Goal: Communication & Community: Ask a question

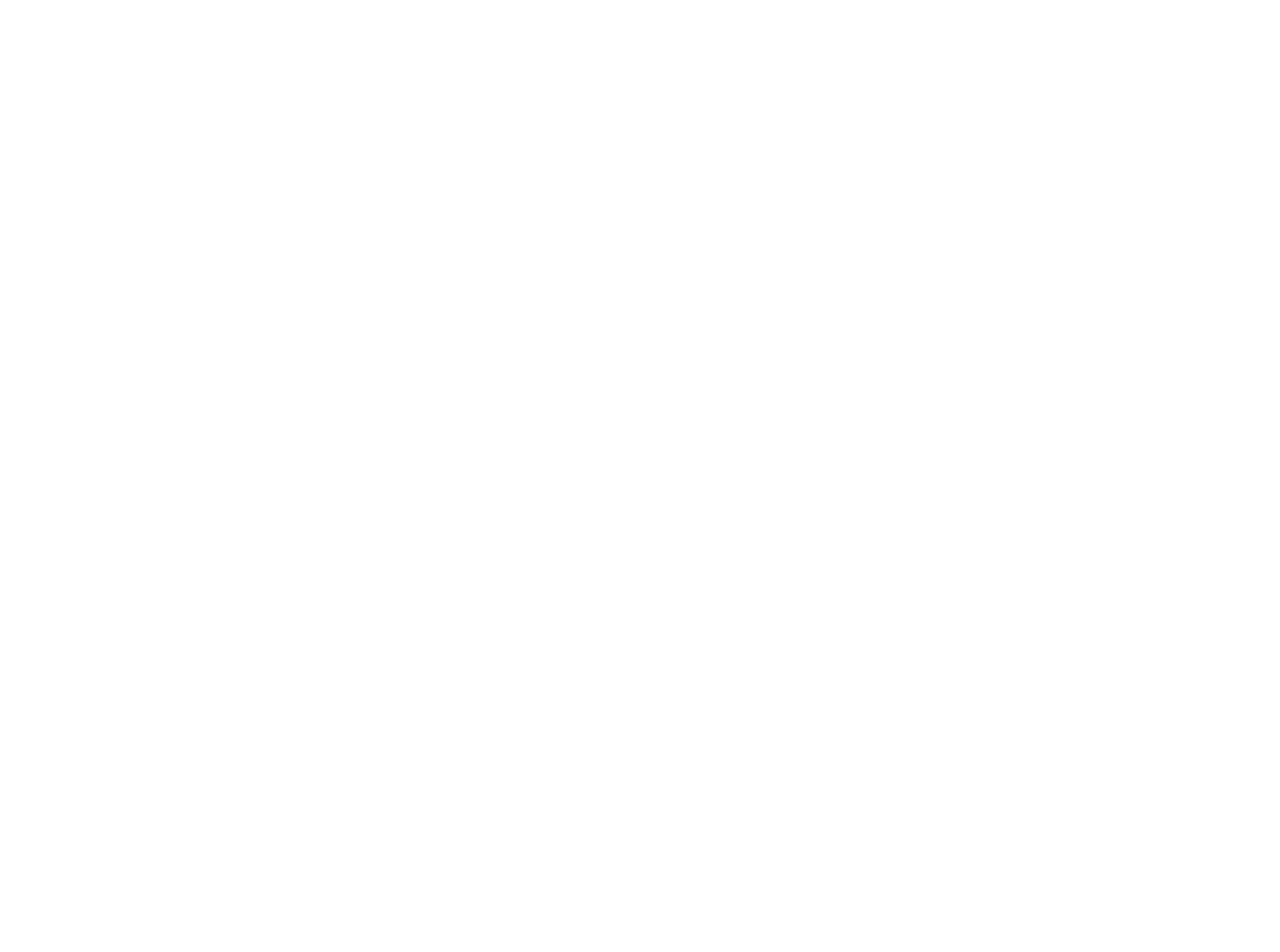
scroll to position [787, 0]
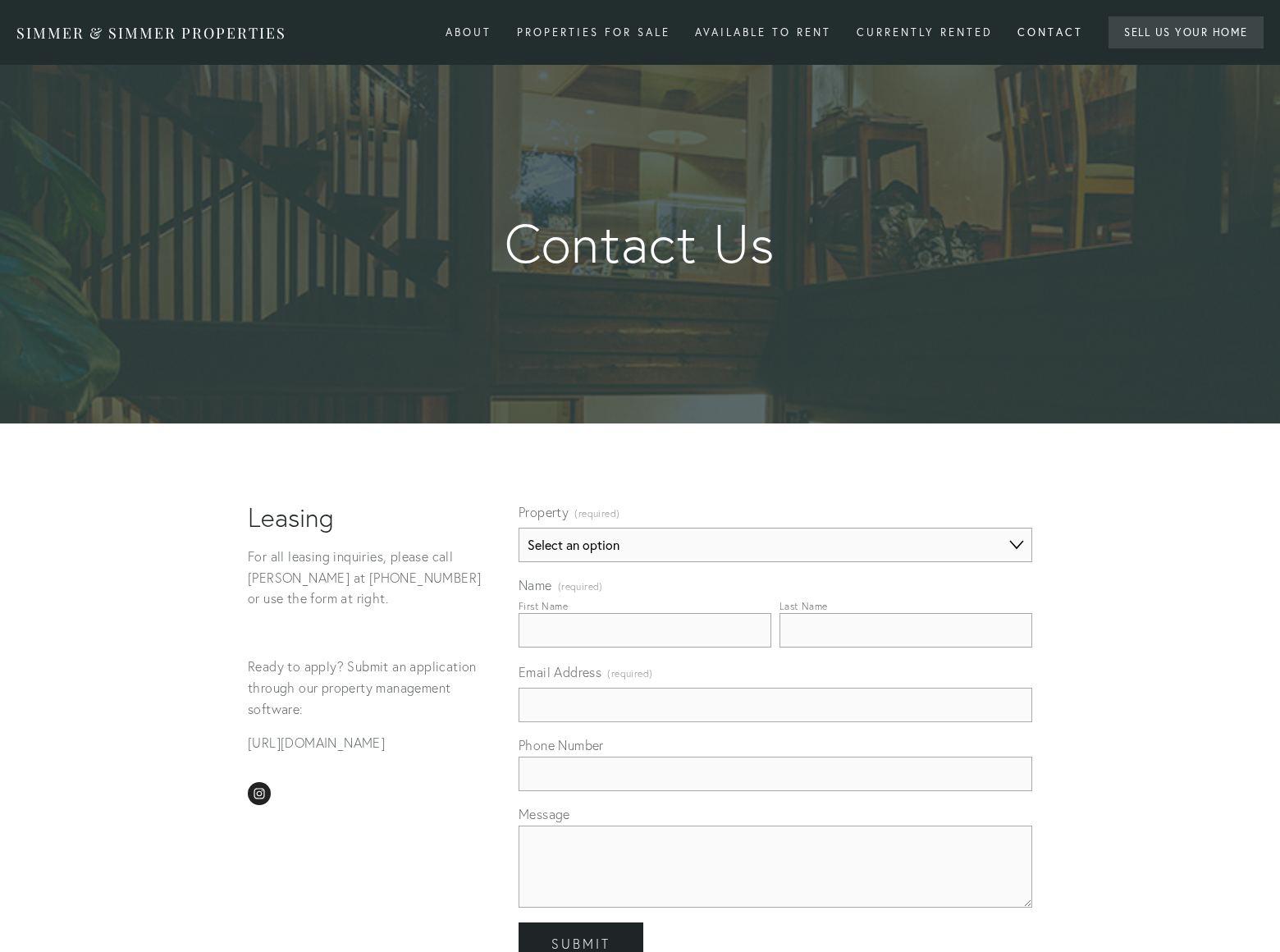
select select "Property"
type input "Gary"
type input "Charles"
type input "gary-charles@dominatebanners.com"
type input "8054002077"
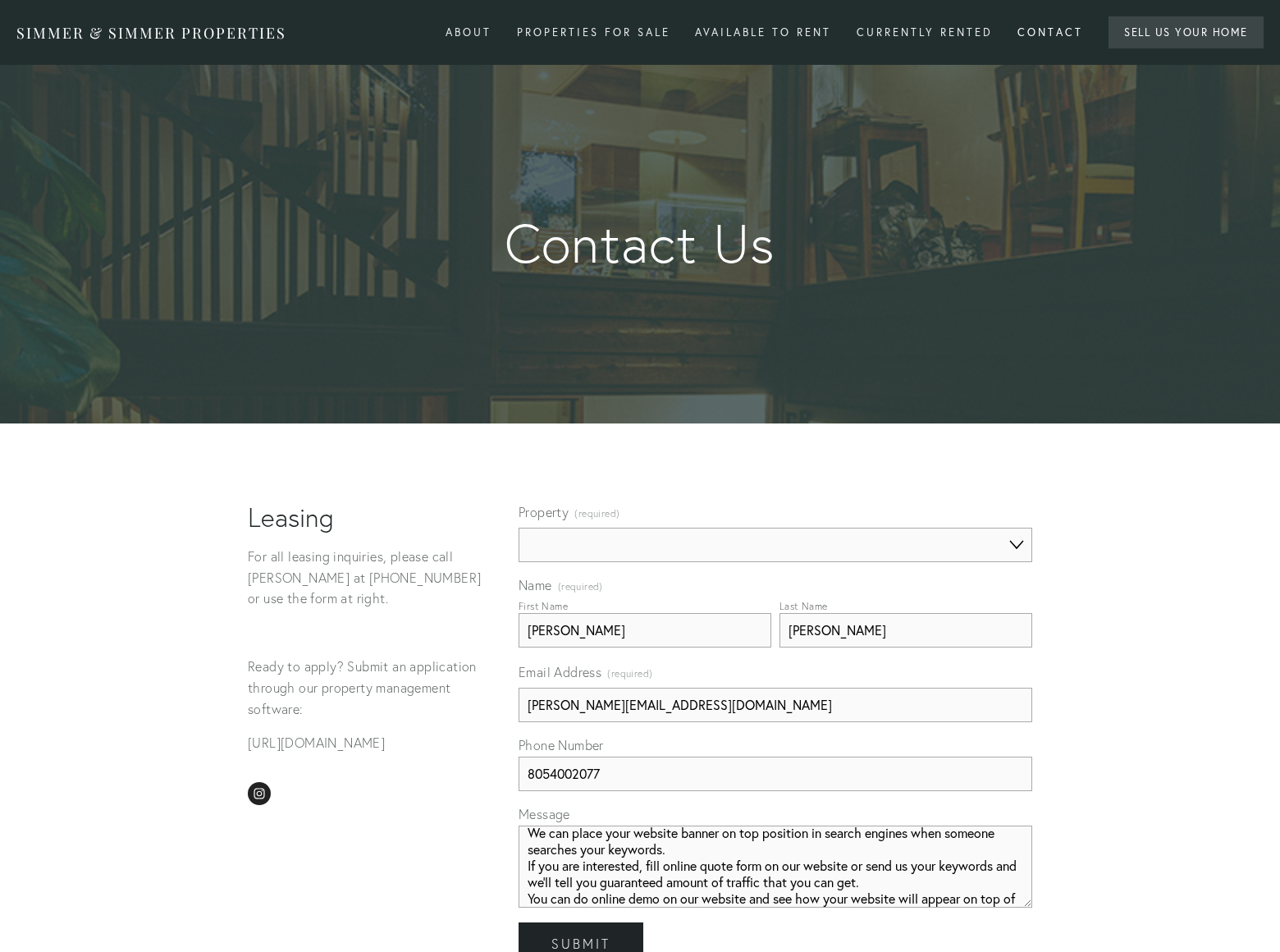
scroll to position [27, 0]
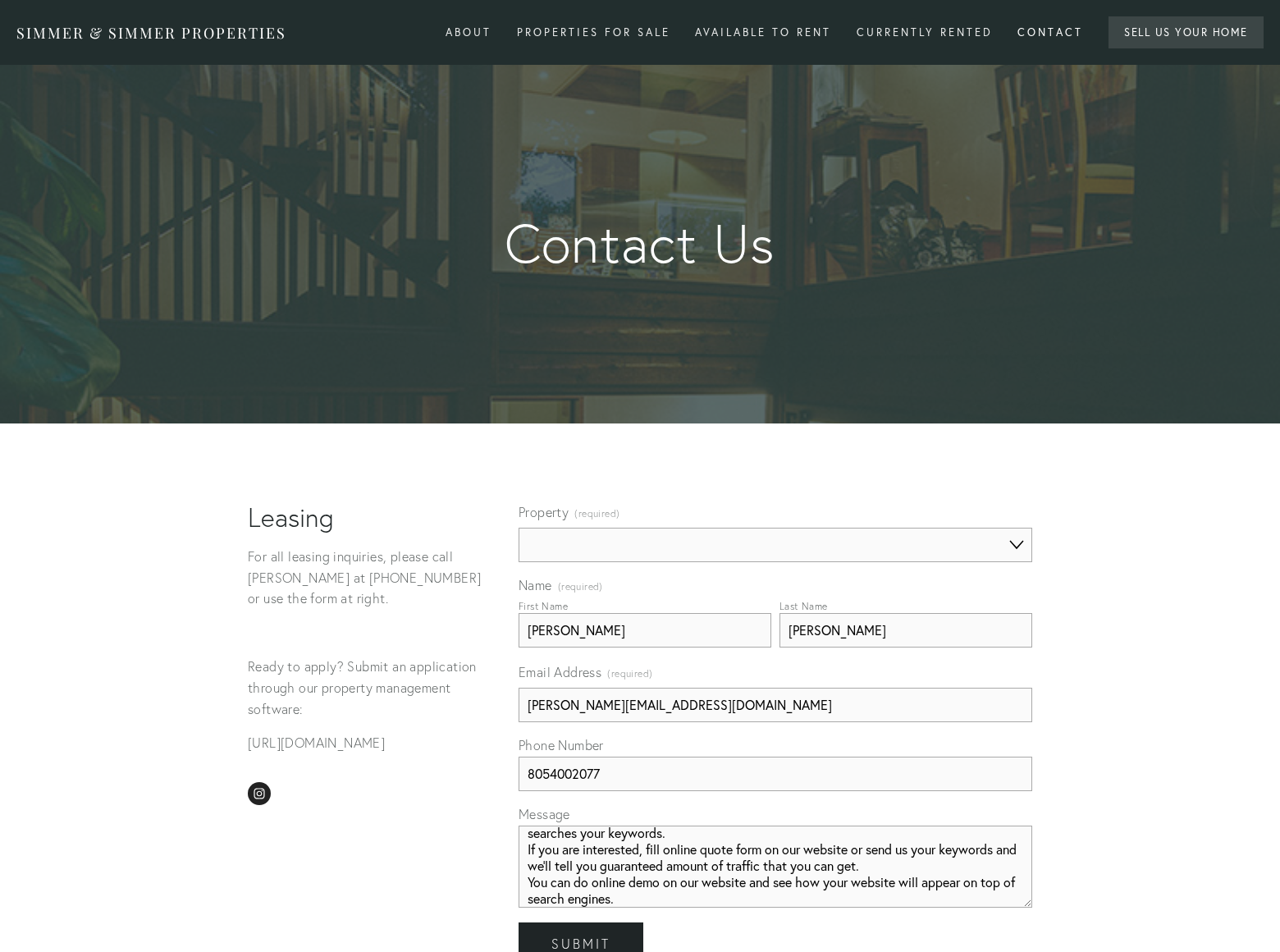
type textarea "We can place your website banner on top position in search engines when someone…"
click at [580, 935] on span "Submit" at bounding box center [581, 944] width 59 height 17
